Goal: Find specific page/section: Find specific page/section

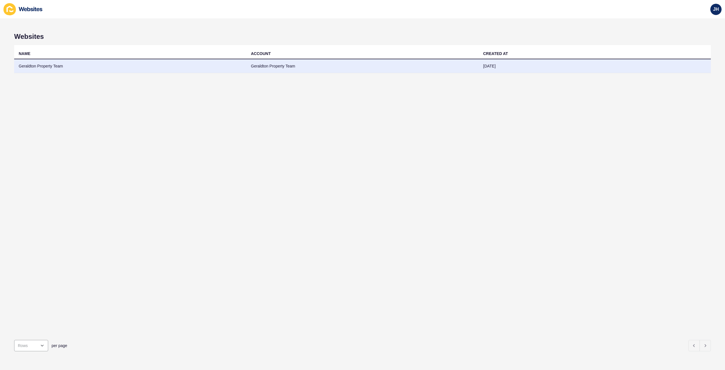
click at [284, 65] on td "Geraldton Property Team" at bounding box center [362, 66] width 232 height 14
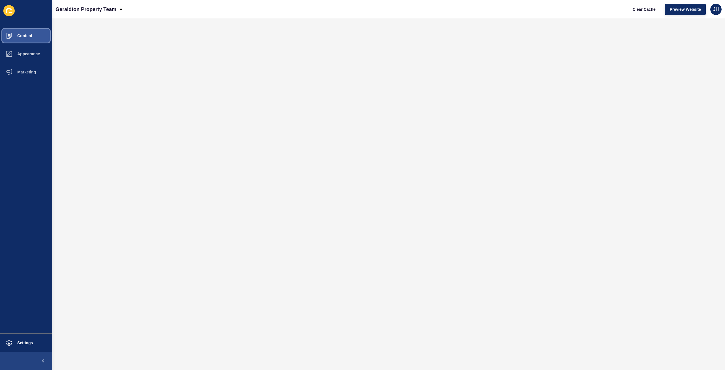
click at [35, 36] on button "Content" at bounding box center [26, 36] width 52 height 18
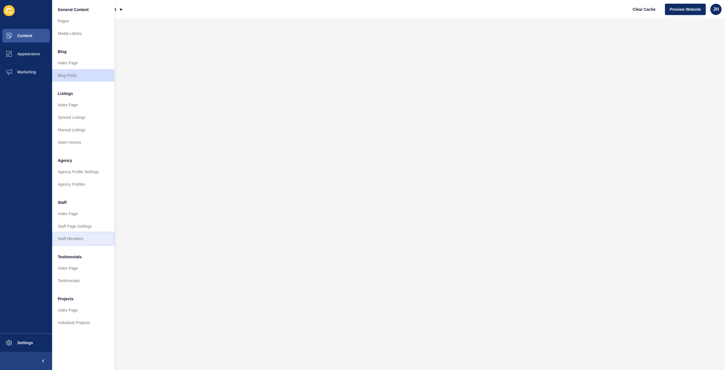
click at [75, 239] on link "Staff Members" at bounding box center [83, 238] width 62 height 12
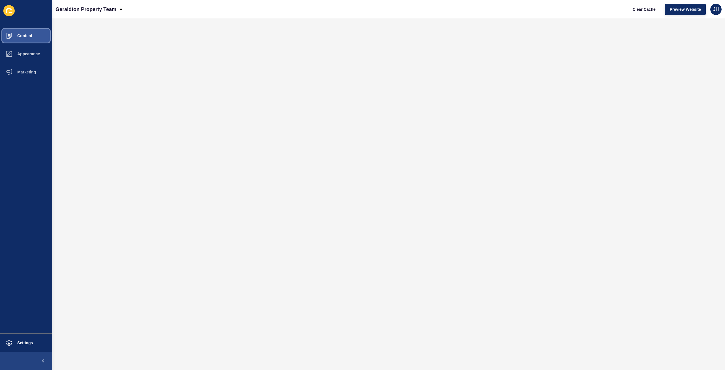
click at [39, 37] on button "Content" at bounding box center [26, 36] width 52 height 18
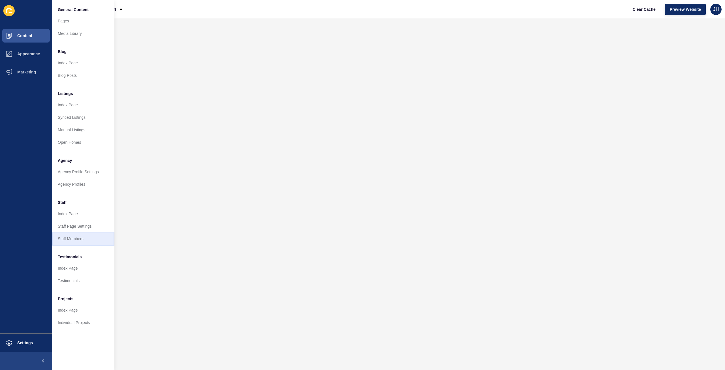
click at [78, 239] on link "Staff Members" at bounding box center [83, 238] width 62 height 12
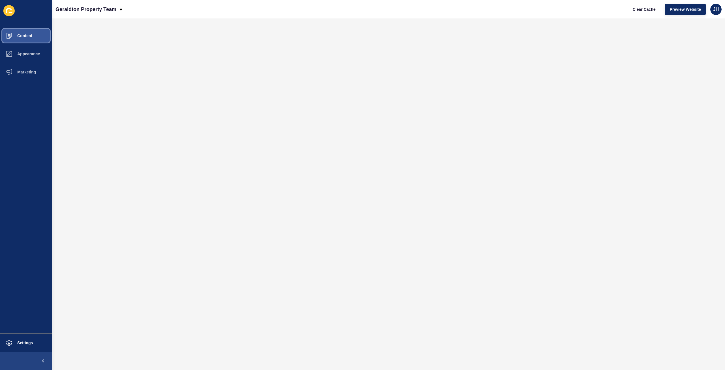
click at [19, 35] on span "Content" at bounding box center [15, 35] width 33 height 5
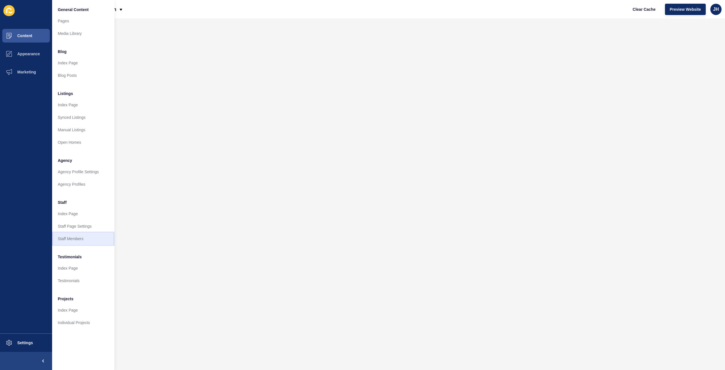
click at [74, 233] on link "Staff Members" at bounding box center [83, 238] width 62 height 12
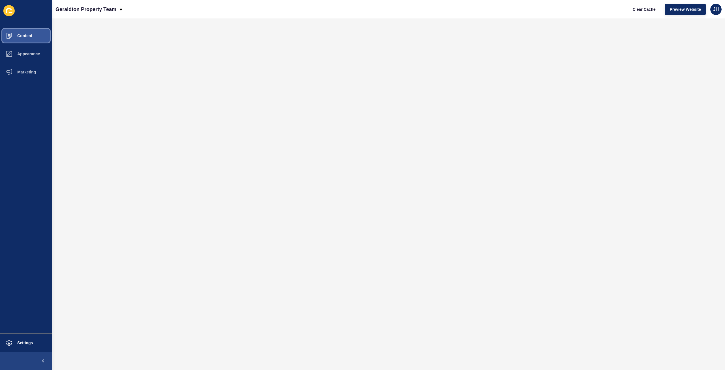
click at [33, 33] on button "Content" at bounding box center [26, 36] width 52 height 18
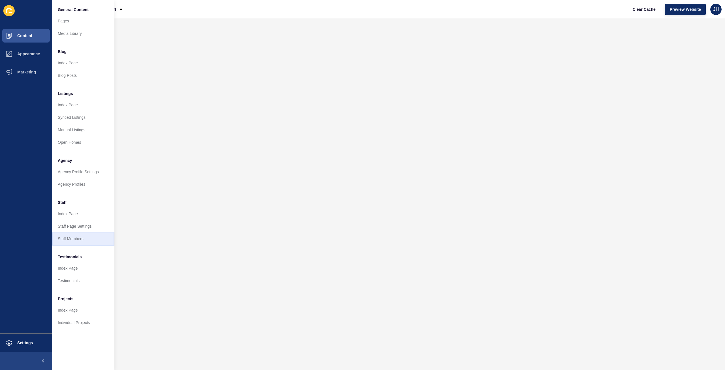
click at [96, 241] on link "Staff Members" at bounding box center [83, 238] width 62 height 12
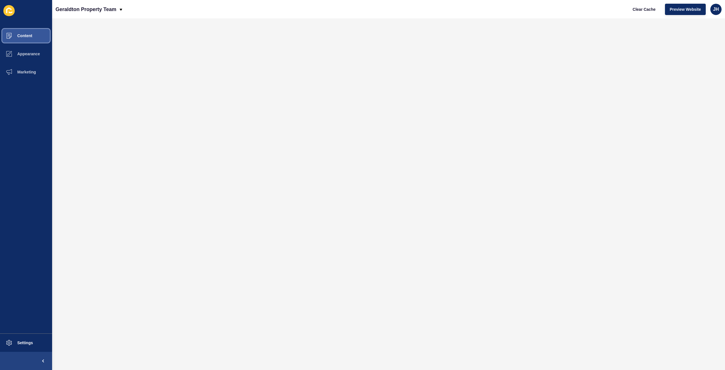
click at [27, 38] on button "Content" at bounding box center [26, 36] width 52 height 18
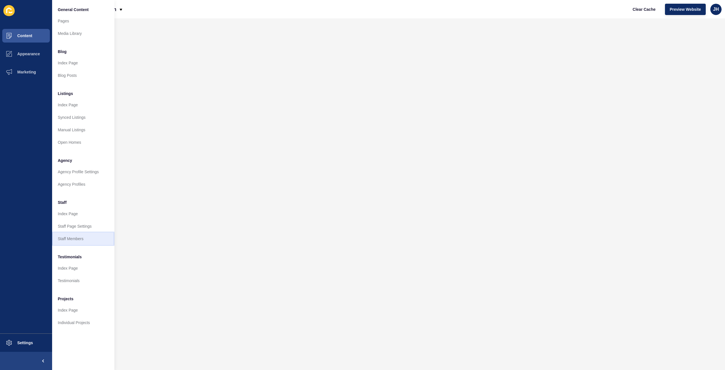
click at [88, 243] on link "Staff Members" at bounding box center [83, 238] width 62 height 12
